Goal: Task Accomplishment & Management: Complete application form

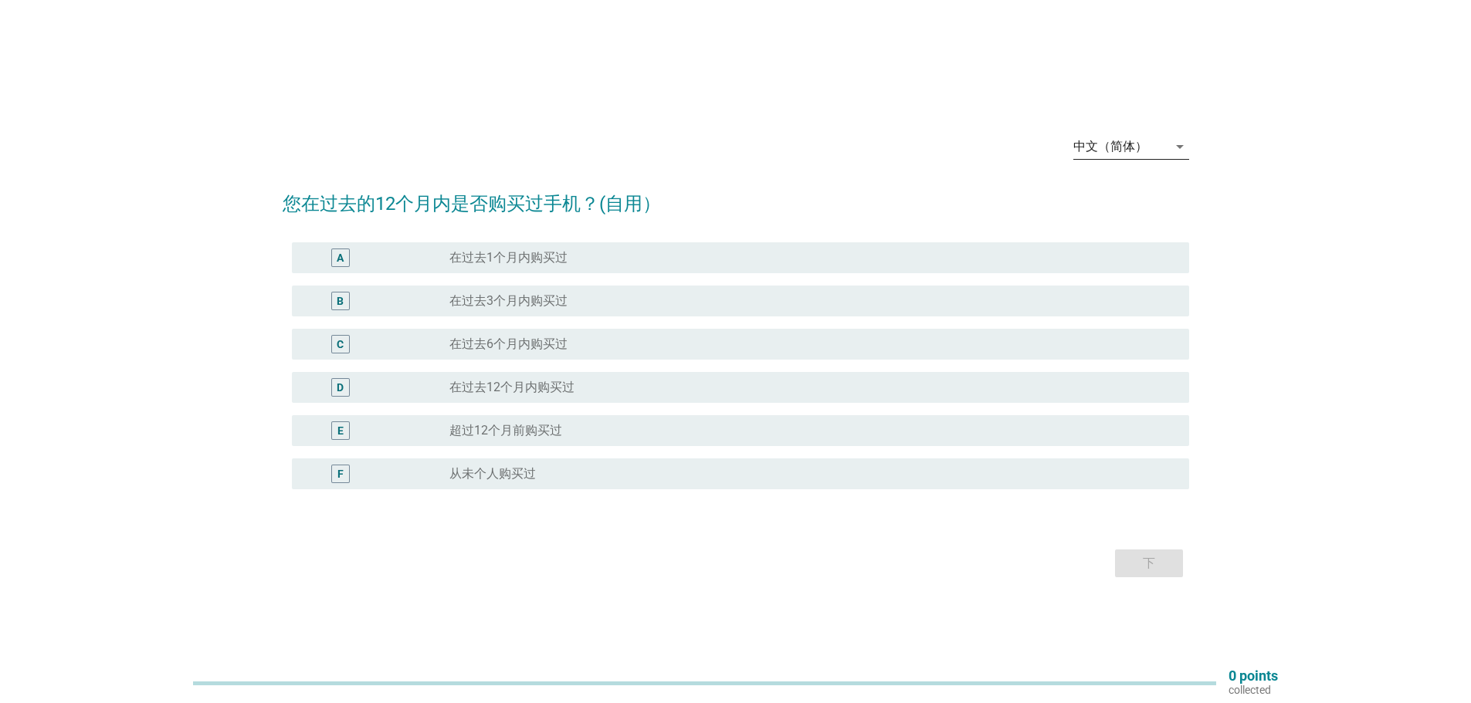
click at [1171, 145] on icon "arrow_drop_down" at bounding box center [1180, 146] width 19 height 19
click at [1127, 160] on div "English" at bounding box center [1130, 159] width 91 height 19
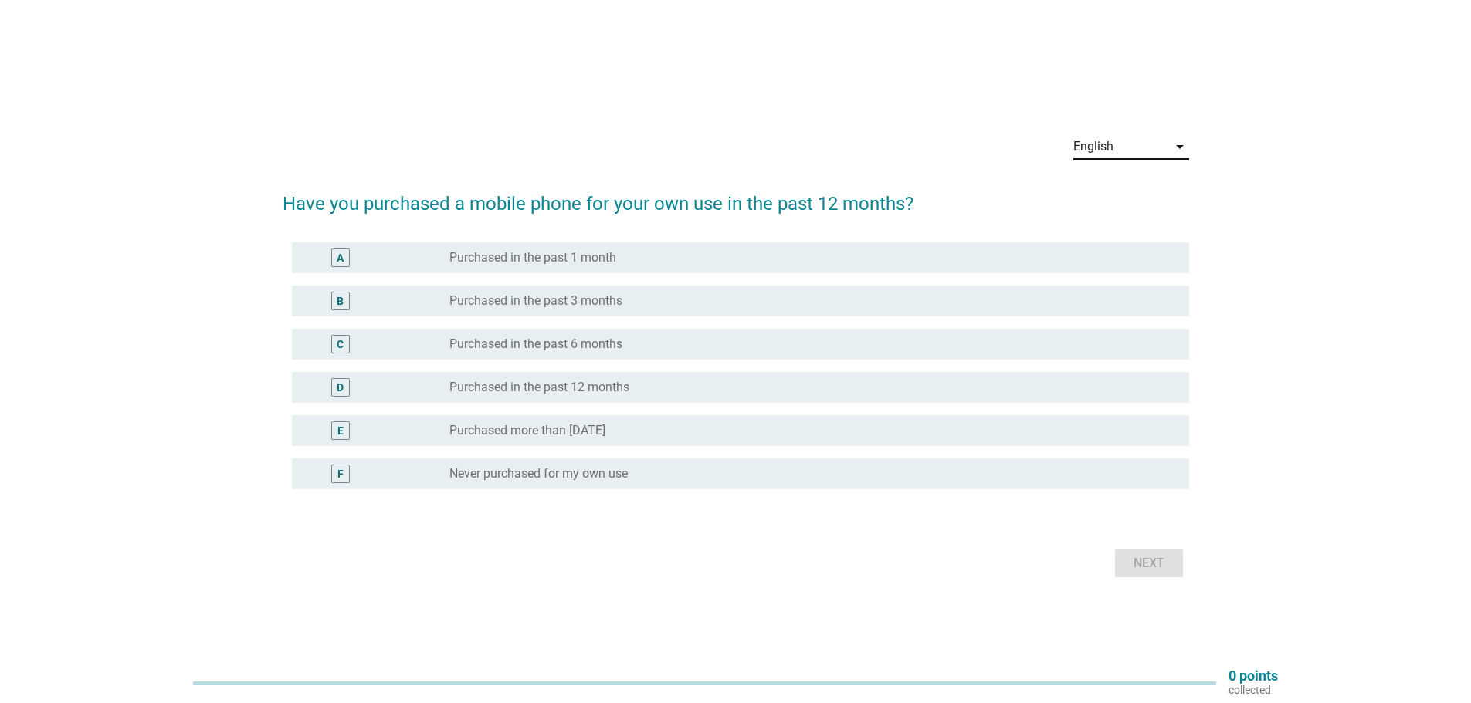
click at [605, 436] on label "Purchased more than [DATE]" at bounding box center [527, 430] width 156 height 15
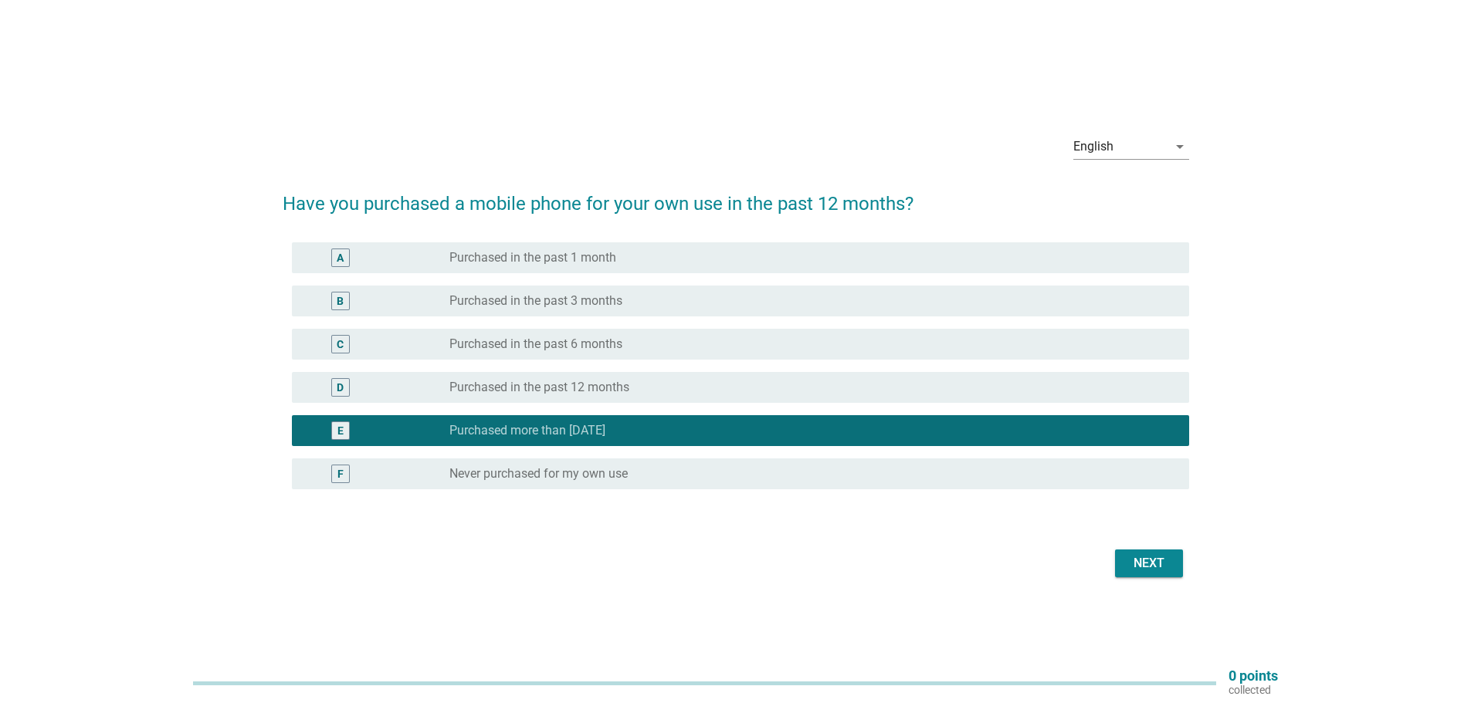
click at [1134, 557] on div "Next" at bounding box center [1148, 563] width 43 height 19
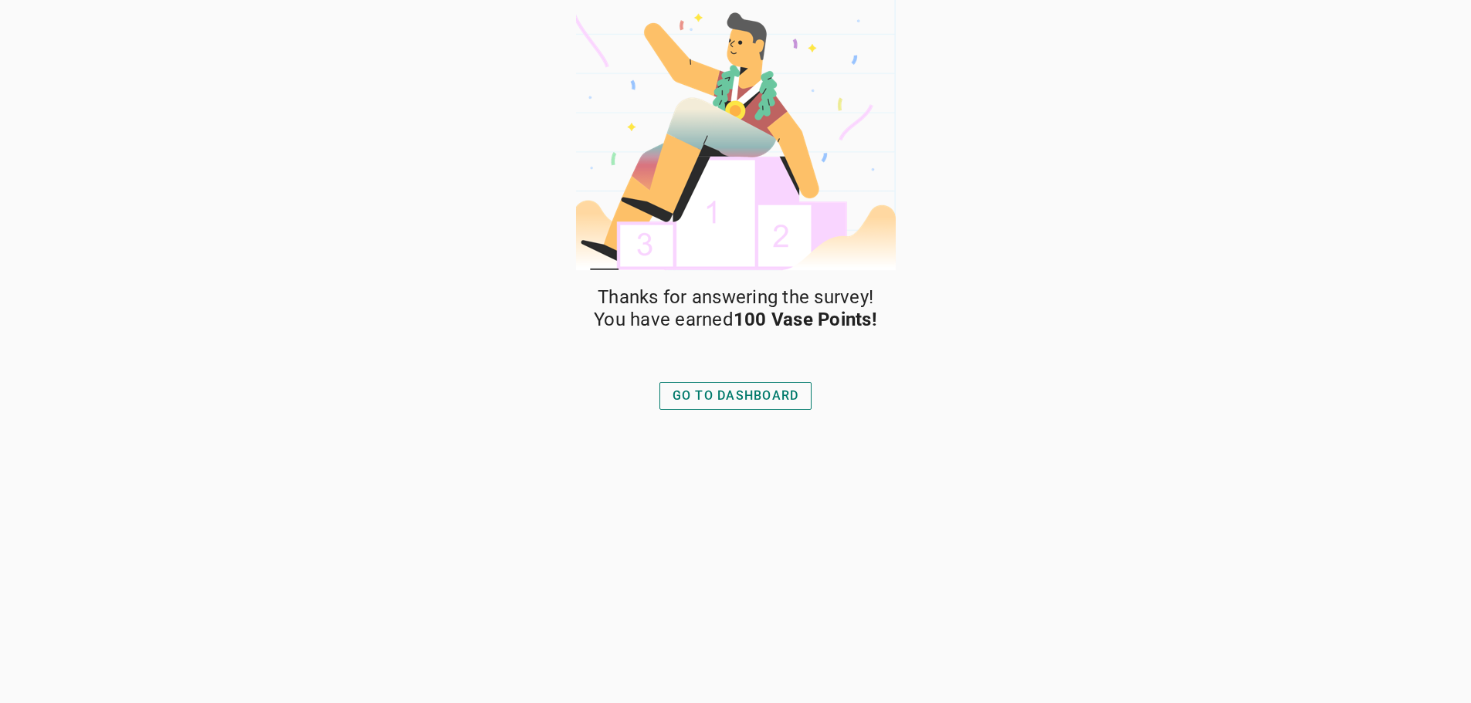
click at [681, 404] on div "GO TO DASHBOARD" at bounding box center [736, 396] width 127 height 19
